Goal: Transaction & Acquisition: Purchase product/service

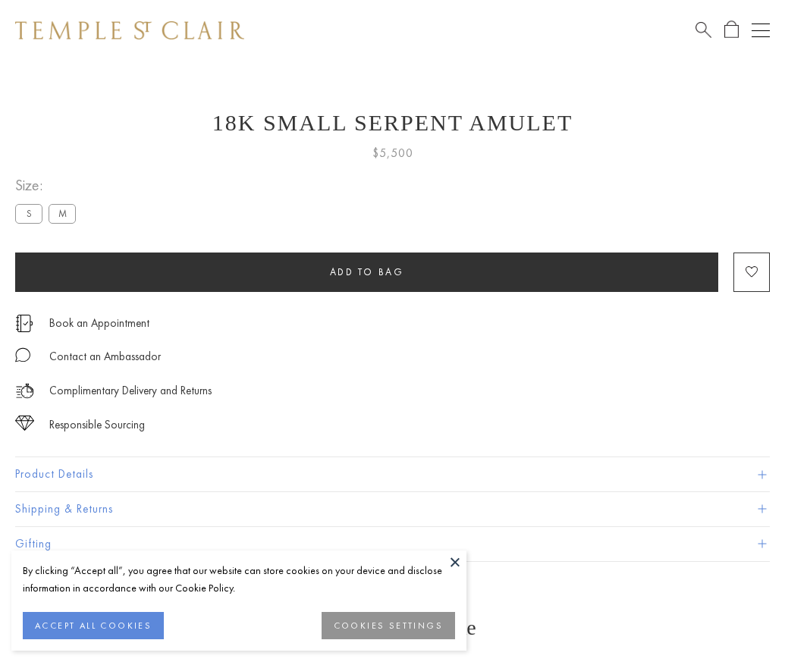
click at [366, 272] on span "Add to bag" at bounding box center [367, 271] width 74 height 13
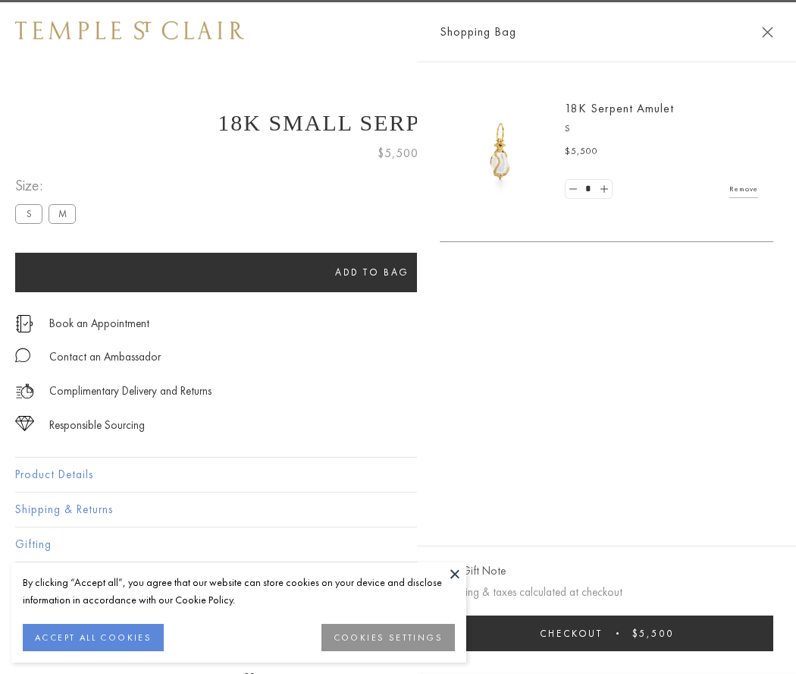
click at [645, 633] on button "Checkout $5,500" at bounding box center [607, 633] width 334 height 36
